Goal: Download file/media

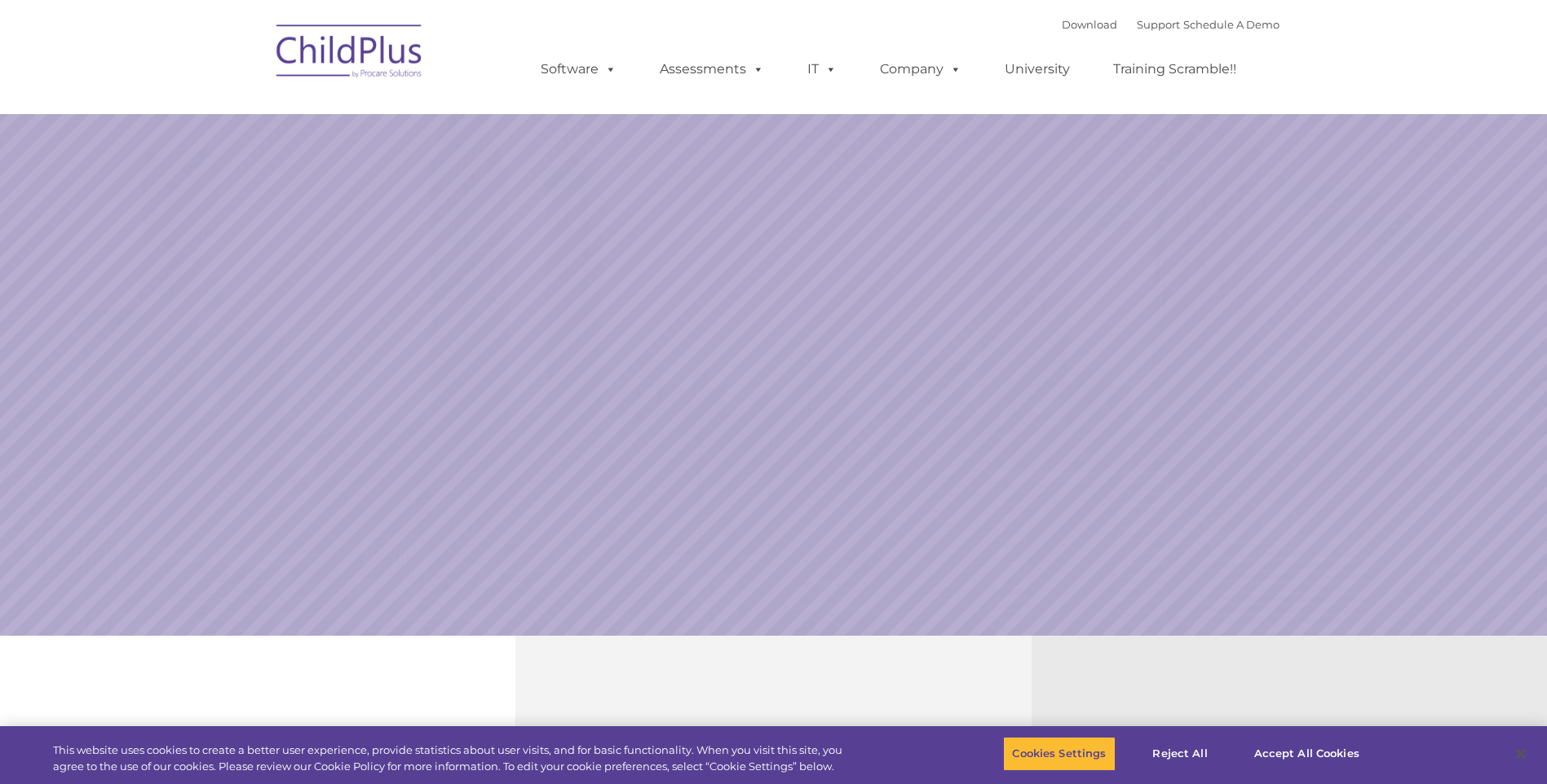
select select "MEDIUM"
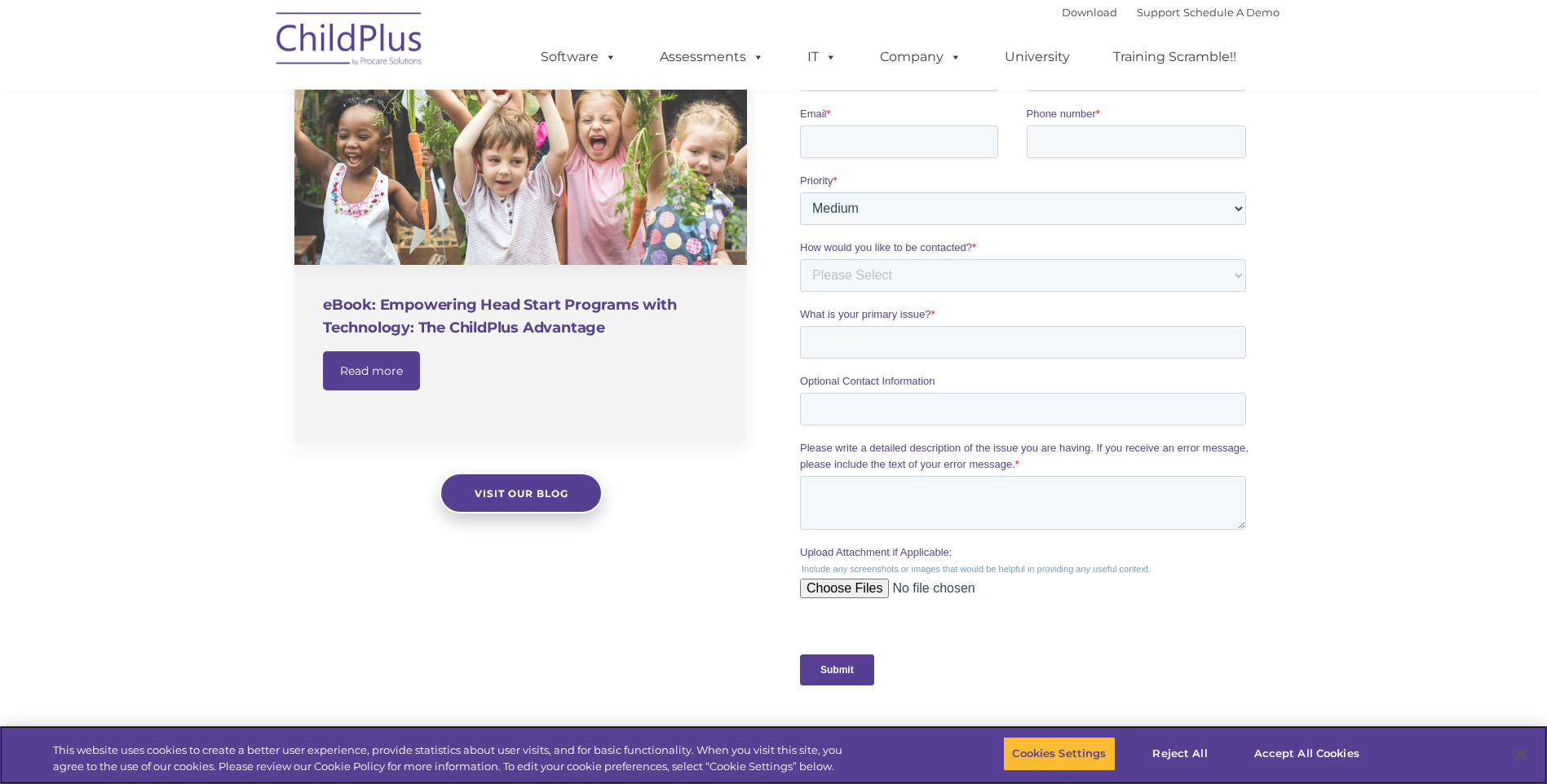
scroll to position [1131, 0]
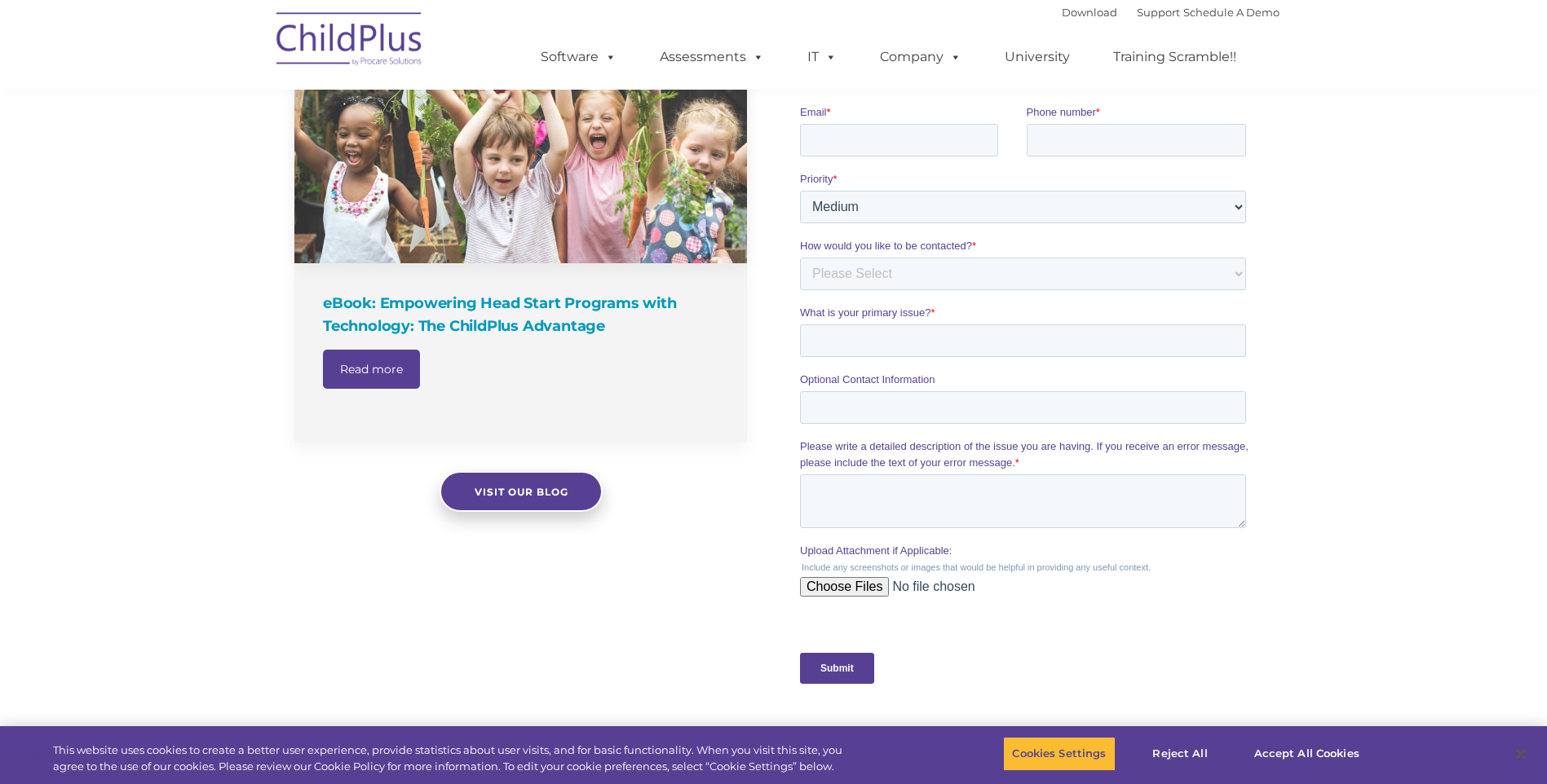
click at [554, 268] on div "eBook: Empowering Head Start Programs with Technology: The ChildPlus Advantage …" at bounding box center [521, 353] width 452 height 180
click at [555, 298] on h4 "eBook: Empowering Head Start Programs with Technology: The ChildPlus Advantage" at bounding box center [522, 315] width 400 height 46
click at [490, 301] on h4 "eBook: Empowering Head Start Programs with Technology: The ChildPlus Advantage" at bounding box center [522, 315] width 400 height 46
click at [588, 219] on link at bounding box center [521, 136] width 452 height 254
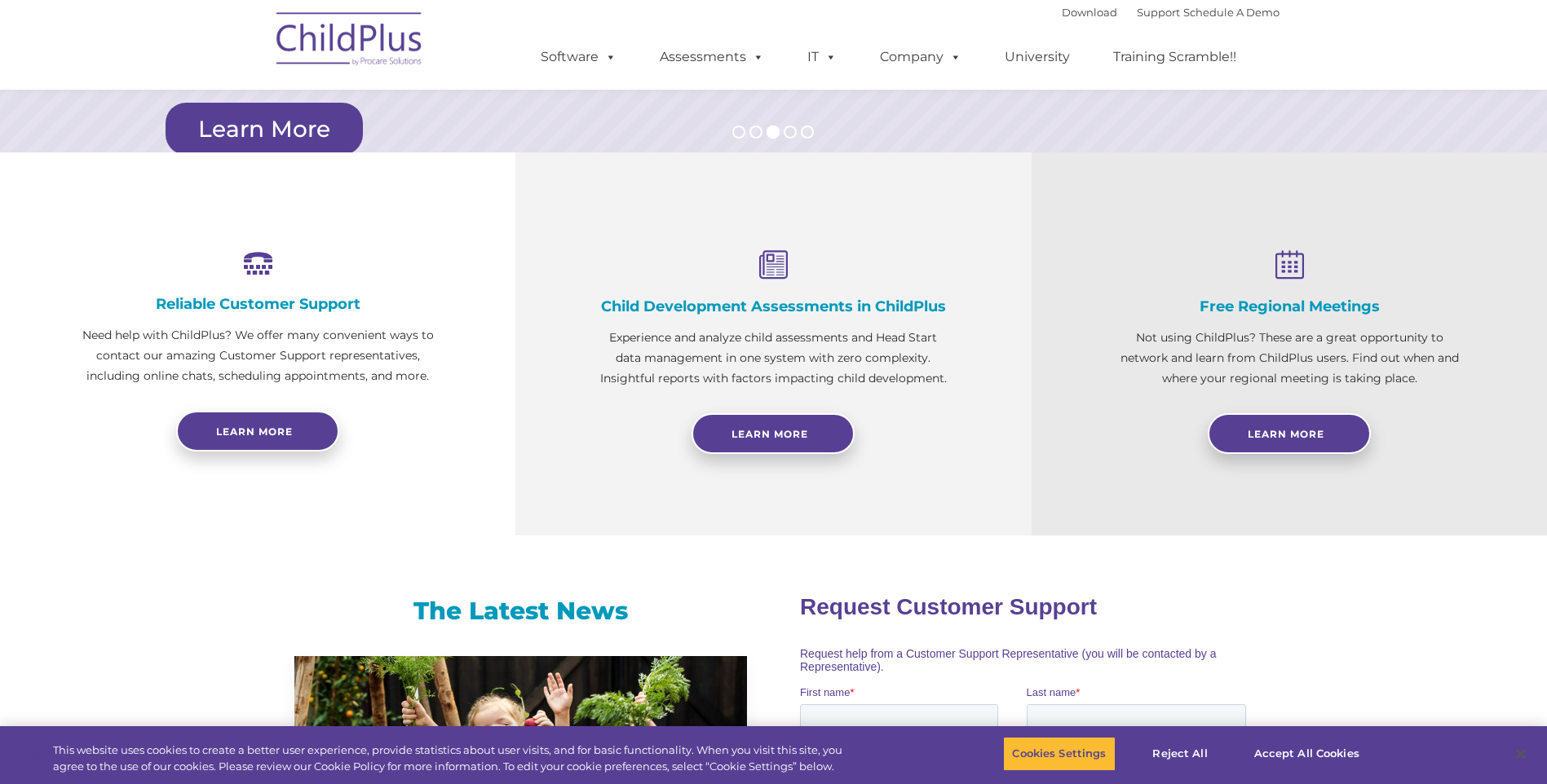
scroll to position [389, 0]
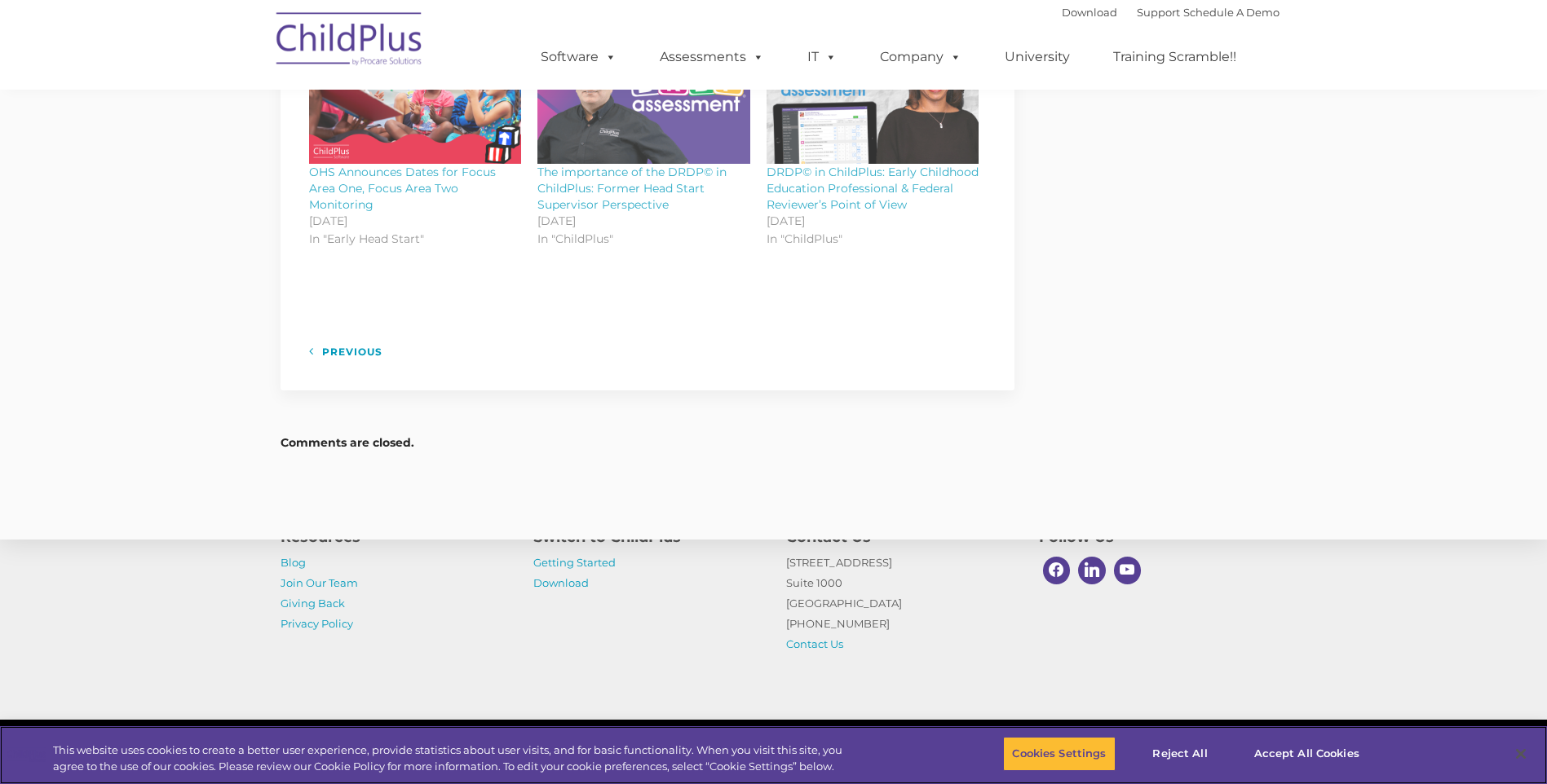
scroll to position [1281, 0]
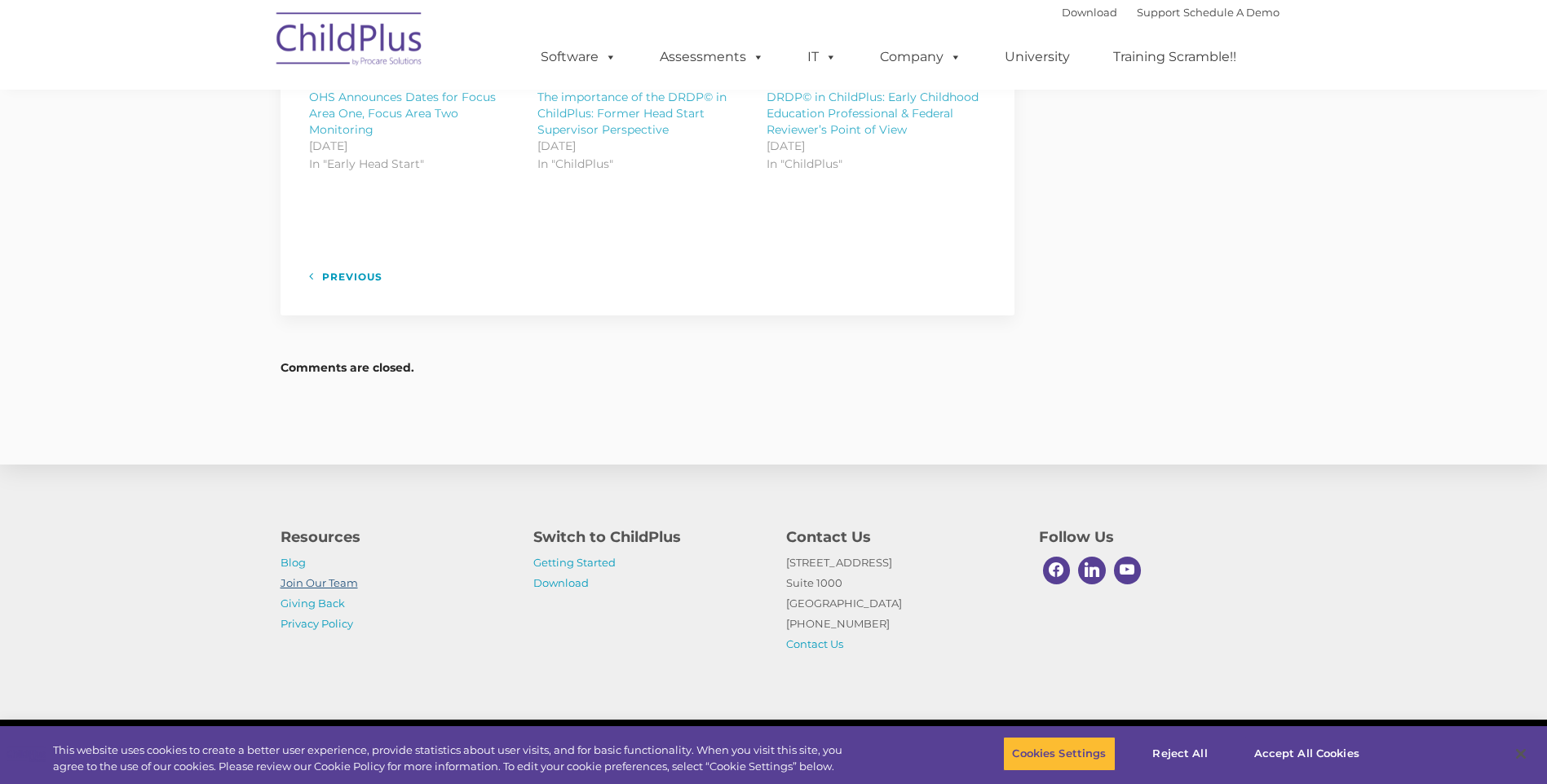
click at [323, 582] on link "Join Our Team" at bounding box center [318, 582] width 77 height 13
